Goal: Navigation & Orientation: Find specific page/section

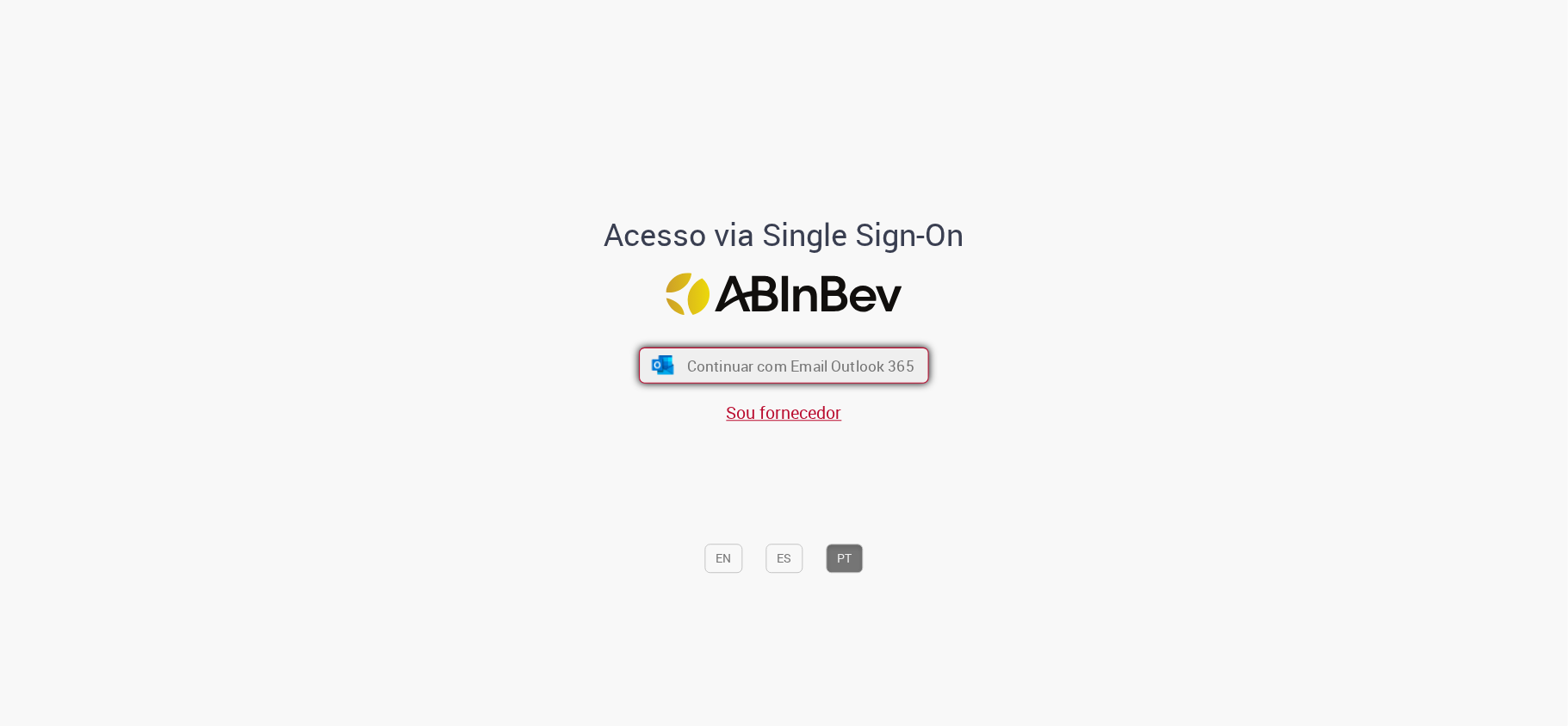
click at [731, 363] on span "Continuar com Email Outlook 365" at bounding box center [801, 365] width 227 height 19
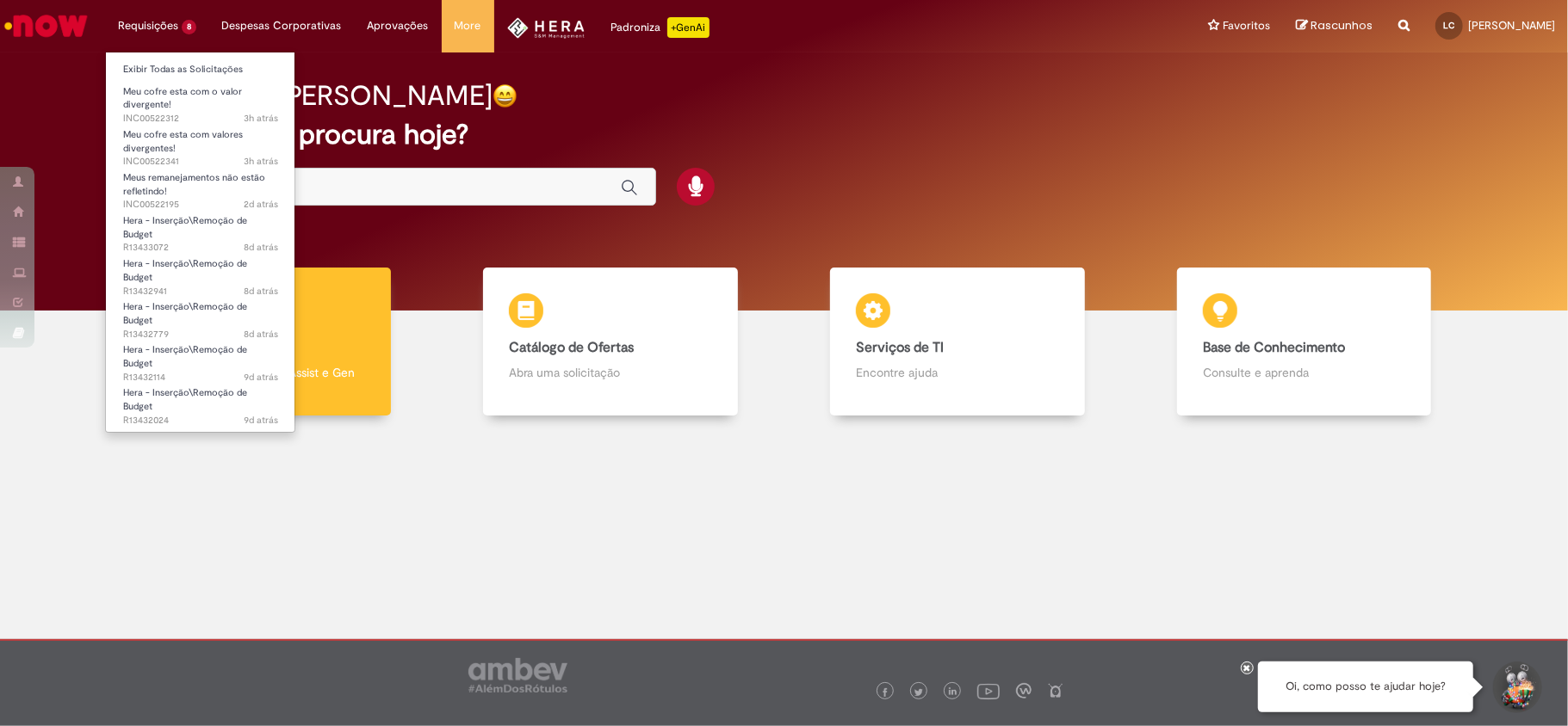
click at [170, 33] on li "Requisições 8 Exibir Todas as Solicitações Meu cofre esta com o valor divergent…" at bounding box center [157, 25] width 104 height 52
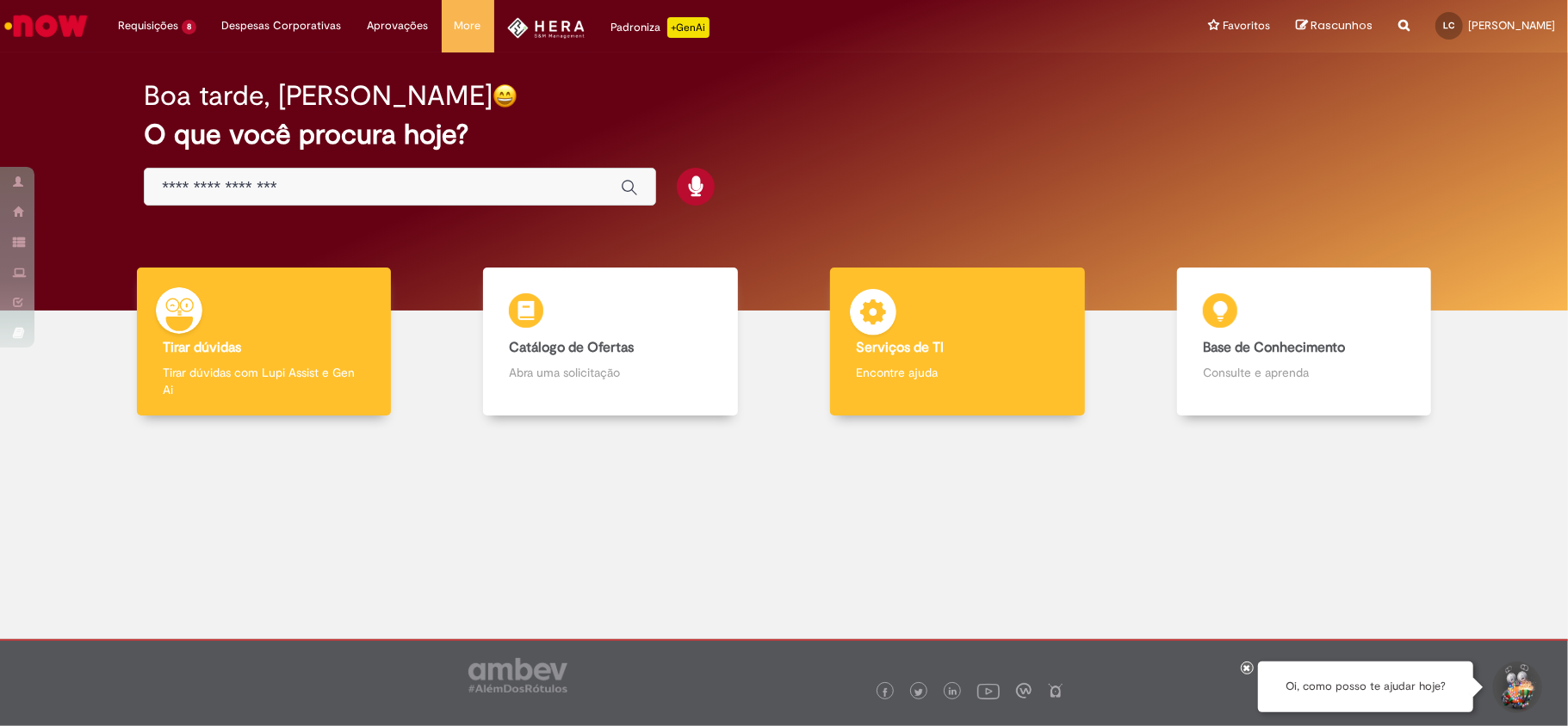
click at [1007, 318] on div "Serviços de TI Serviços de TI Encontre ajuda" at bounding box center [957, 342] width 254 height 149
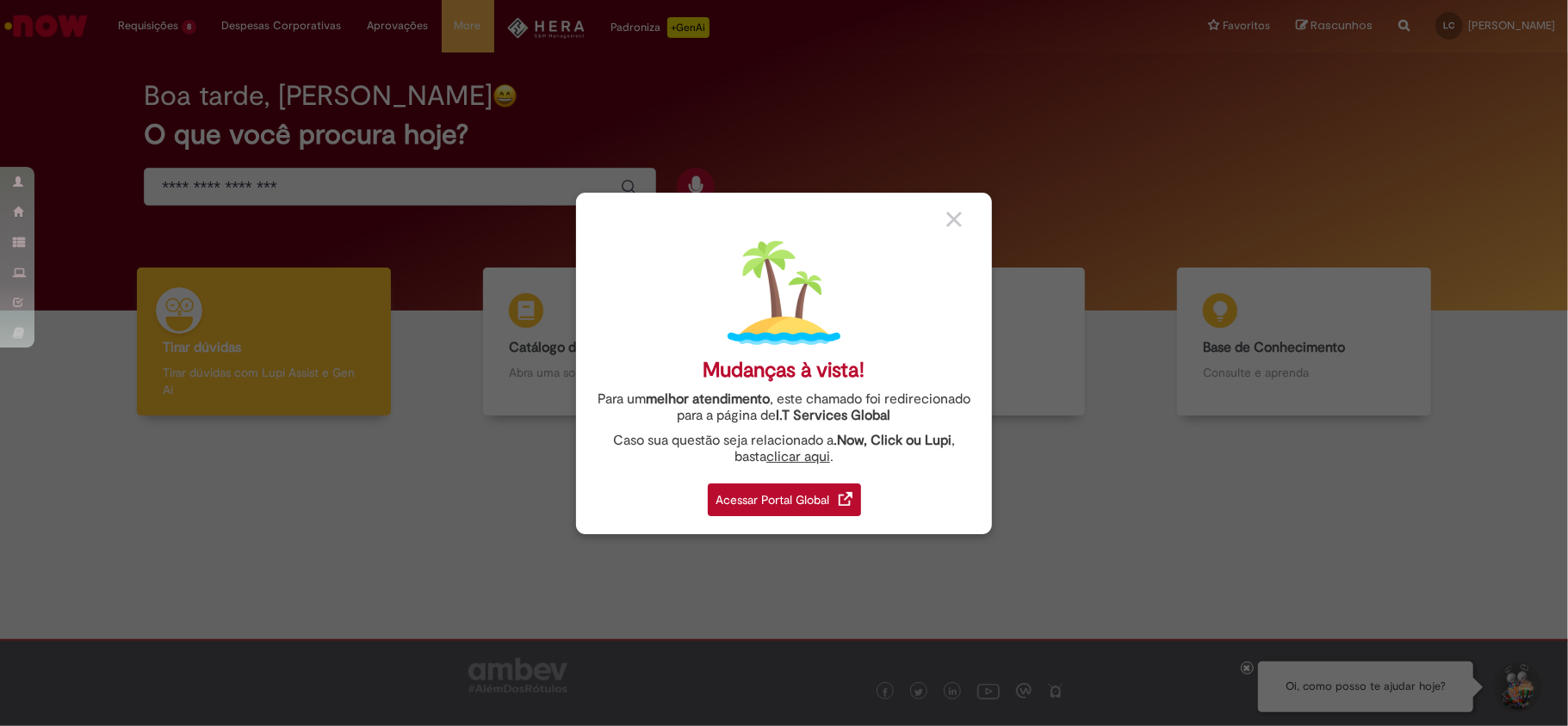
click at [792, 504] on div "Acessar Portal Global" at bounding box center [784, 500] width 153 height 33
